Goal: Task Accomplishment & Management: Use online tool/utility

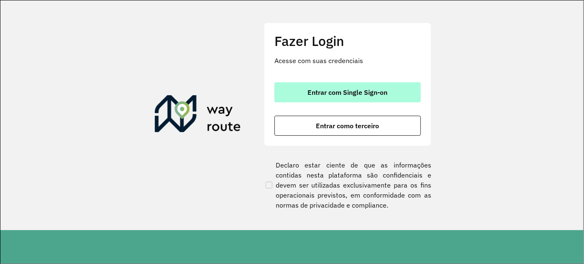
click at [338, 95] on span "Entrar com Single Sign-on" at bounding box center [348, 92] width 80 height 7
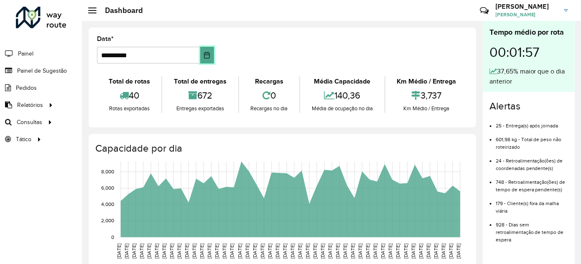
click at [208, 57] on icon "Choose Date" at bounding box center [207, 55] width 7 height 7
